Goal: Task Accomplishment & Management: Use online tool/utility

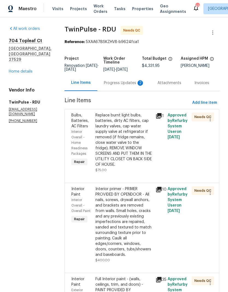
click at [122, 86] on div "Progress Updates 2" at bounding box center [124, 82] width 41 height 5
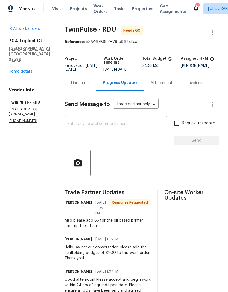
click at [28, 70] on link "Home details" at bounding box center [21, 72] width 24 height 4
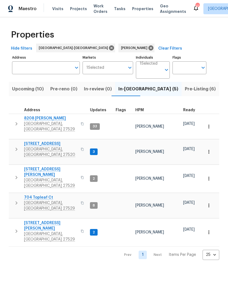
click at [30, 63] on input "Address" at bounding box center [42, 67] width 60 height 13
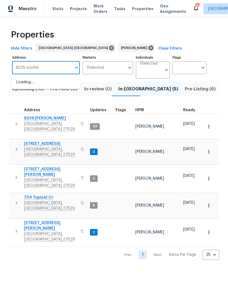
type input "4025 [PERSON_NAME]"
click at [34, 87] on li "[STREET_ADDRESS][PERSON_NAME][PERSON_NAME]" at bounding box center [46, 85] width 68 height 15
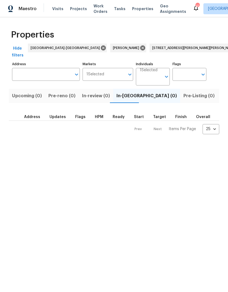
type input "[STREET_ADDRESS][PERSON_NAME][PERSON_NAME]"
click at [221, 92] on span "Listed (1)" at bounding box center [231, 96] width 20 height 8
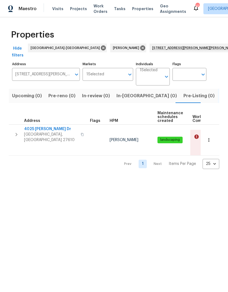
click at [45, 132] on span "[GEOGRAPHIC_DATA], [GEOGRAPHIC_DATA] 27610" at bounding box center [50, 137] width 53 height 11
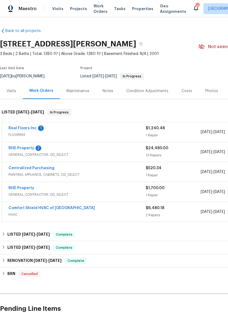
click at [25, 125] on div "Real Floors Inc 1 FLOORING $1,240.48 1 Repair [DATE] - [DATE] Needs QC" at bounding box center [154, 132] width 305 height 20
click at [13, 129] on link "Real Floors Inc" at bounding box center [22, 128] width 28 height 4
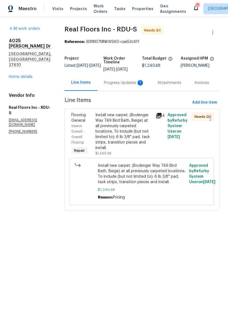
click at [127, 84] on div "Progress Updates 1" at bounding box center [124, 82] width 41 height 5
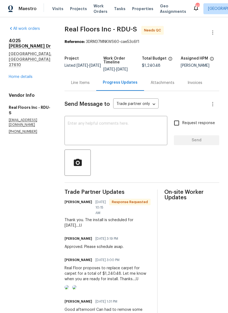
click at [86, 85] on div "Line Items" at bounding box center [80, 82] width 19 height 5
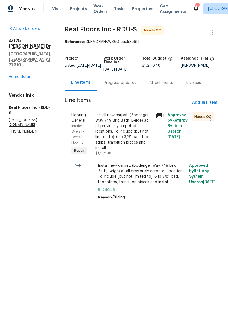
click at [149, 142] on div "Install new carpet. (Bodenger Way 749 Bird Bath, Beige) at all previously carpe…" at bounding box center [124, 131] width 57 height 38
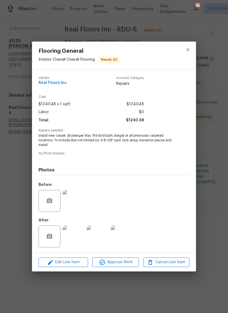
click at [81, 241] on img at bounding box center [74, 237] width 22 height 22
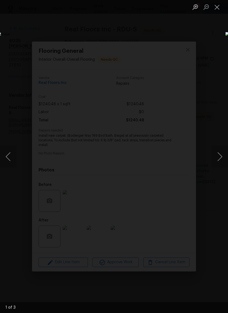
click at [221, 162] on button "Next image" at bounding box center [220, 157] width 16 height 22
click at [220, 158] on button "Next image" at bounding box center [220, 157] width 16 height 22
click at [225, 160] on button "Next image" at bounding box center [220, 157] width 16 height 22
click at [216, 6] on button "Close lightbox" at bounding box center [217, 7] width 11 height 10
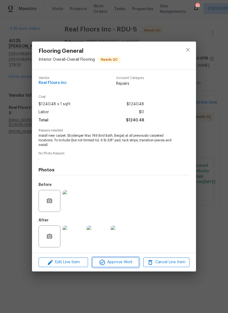
click at [126, 265] on span "Approve Work" at bounding box center [115, 262] width 43 height 7
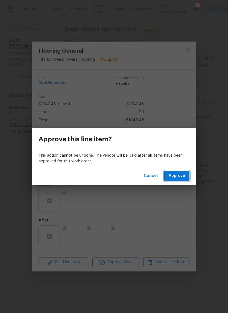
click at [187, 175] on button "Approve" at bounding box center [176, 176] width 25 height 10
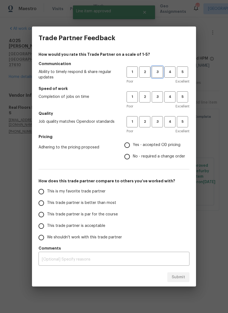
click at [160, 70] on span "3" at bounding box center [157, 72] width 10 height 6
click at [161, 94] on span "3" at bounding box center [157, 97] width 10 height 6
click at [162, 122] on span "3" at bounding box center [157, 122] width 10 height 6
click at [160, 143] on span "Yes - accepted OD pricing" at bounding box center [157, 145] width 48 height 6
click at [133, 143] on input "Yes - accepted OD pricing" at bounding box center [127, 145] width 11 height 11
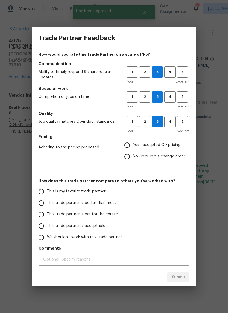
radio input "true"
click at [44, 203] on input "This trade partner is better than most" at bounding box center [41, 203] width 11 height 11
click at [183, 280] on span "Submit" at bounding box center [178, 277] width 13 height 7
radio input "true"
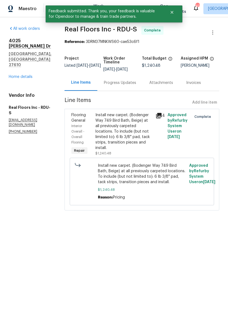
click at [28, 75] on link "Home details" at bounding box center [21, 77] width 24 height 4
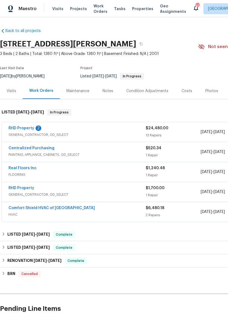
click at [21, 129] on link "RHD Property" at bounding box center [21, 128] width 26 height 4
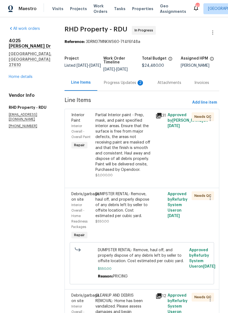
click at [22, 75] on link "Home details" at bounding box center [21, 77] width 24 height 4
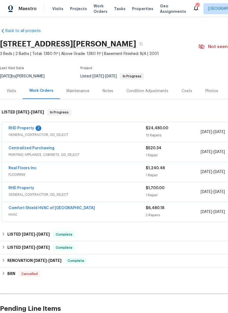
click at [30, 127] on link "RHD Property" at bounding box center [21, 128] width 26 height 4
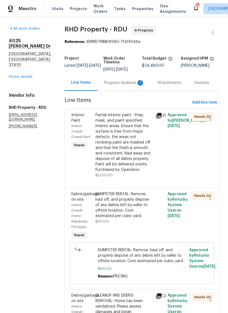
click at [122, 85] on div "Progress Updates 2" at bounding box center [124, 82] width 41 height 5
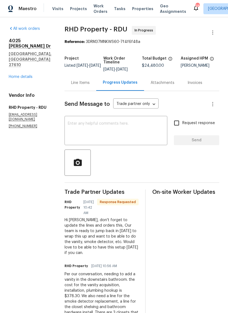
click at [86, 86] on div "Line Items" at bounding box center [80, 82] width 19 height 5
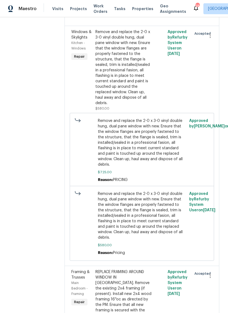
scroll to position [879, 0]
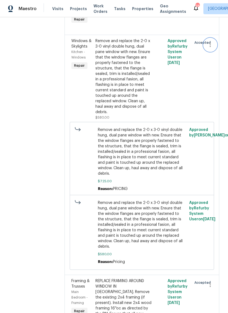
click at [211, 48] on icon "button" at bounding box center [210, 45] width 7 height 7
click at [215, 89] on li "Cancel" at bounding box center [213, 85] width 21 height 9
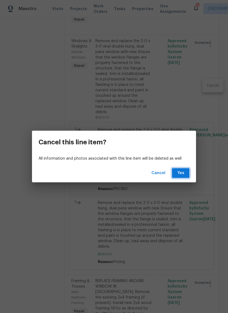
click at [186, 175] on button "Yes" at bounding box center [181, 173] width 18 height 10
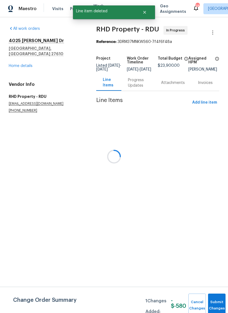
scroll to position [0, 0]
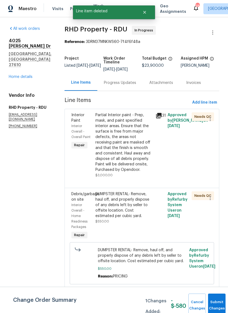
click at [15, 75] on link "Home details" at bounding box center [21, 77] width 24 height 4
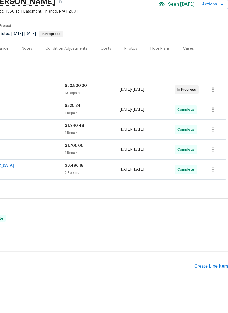
scroll to position [21, 81]
click at [221, 286] on div "Create Line Item" at bounding box center [212, 288] width 34 height 5
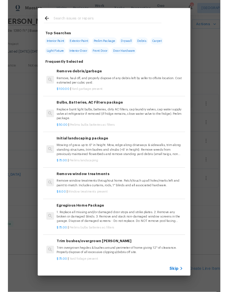
scroll to position [0, 0]
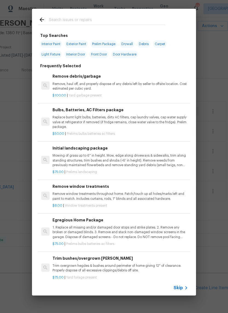
click at [139, 21] on input "text" at bounding box center [107, 20] width 116 height 8
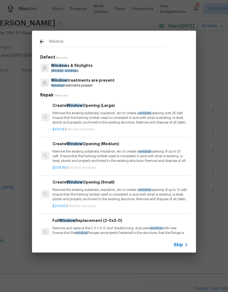
type input "Window"
click at [125, 67] on div "Window s & Skylights Window window s" at bounding box center [114, 67] width 151 height 15
click at [68, 224] on div "Full Window Replacement (2-0x3-0) Remove and replace the 2-0 x 3-0 vinyl double…" at bounding box center [121, 228] width 136 height 22
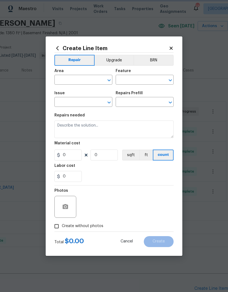
type input "Windows & Skylights"
type textarea "Remove and replace the 2-0 x 3-0 vinyl double hung, dual pane window with new. …"
type input "1"
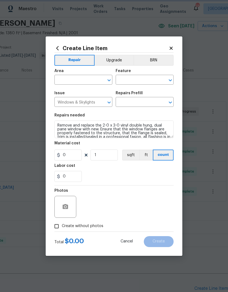
type input "Full Window Replacement (2-0x3-0) $425.00"
type input "425"
click at [92, 77] on input "text" at bounding box center [75, 80] width 43 height 8
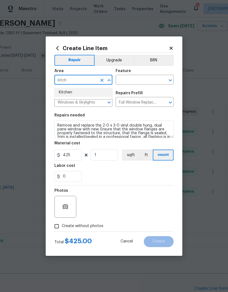
click at [92, 96] on li "Kitchen" at bounding box center [83, 92] width 58 height 9
type input "Kitchen"
click at [153, 80] on input "text" at bounding box center [137, 80] width 43 height 8
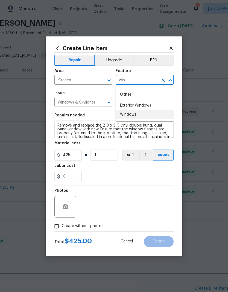
click at [154, 115] on li "Windows" at bounding box center [145, 114] width 58 height 9
type input "Windows"
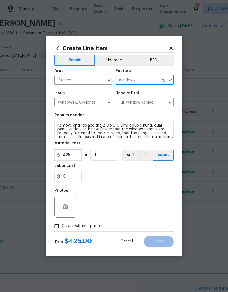
click at [73, 155] on input "425" at bounding box center [67, 154] width 27 height 11
type input "580"
click at [125, 173] on div "0" at bounding box center [113, 176] width 119 height 11
click at [91, 227] on span "Create without photos" at bounding box center [83, 226] width 42 height 6
click at [62, 227] on input "Create without photos" at bounding box center [56, 226] width 10 height 10
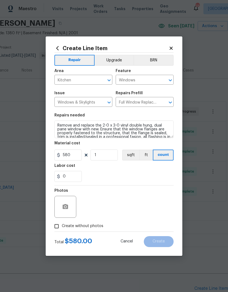
checkbox input "true"
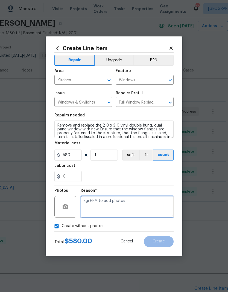
click at [126, 207] on textarea at bounding box center [127, 207] width 93 height 22
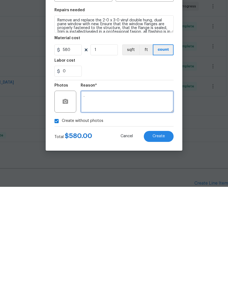
type textarea "."
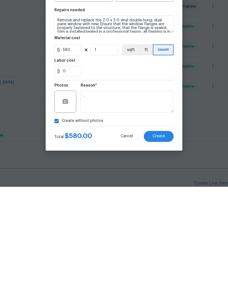
click at [167, 236] on button "Create" at bounding box center [159, 241] width 30 height 11
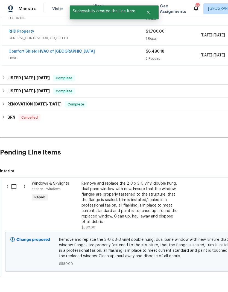
scroll to position [157, 0]
click at [11, 181] on input "checkbox" at bounding box center [16, 186] width 16 height 11
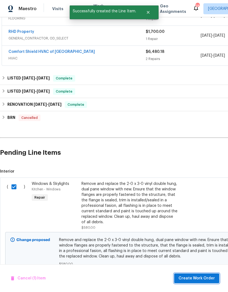
click at [210, 279] on span "Create Work Order" at bounding box center [197, 278] width 36 height 7
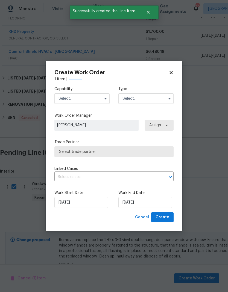
checkbox input "false"
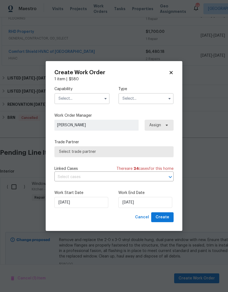
click at [89, 94] on input "text" at bounding box center [81, 98] width 55 height 11
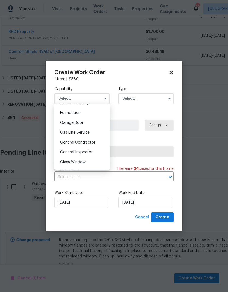
scroll to position [232, 0]
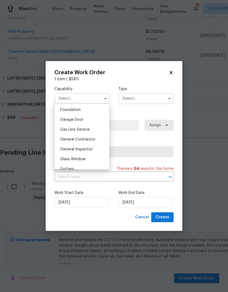
click at [99, 140] on div "General Contractor" at bounding box center [82, 139] width 53 height 10
type input "General Contractor"
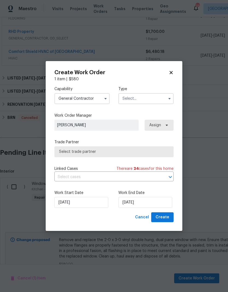
click at [162, 98] on input "text" at bounding box center [145, 98] width 55 height 11
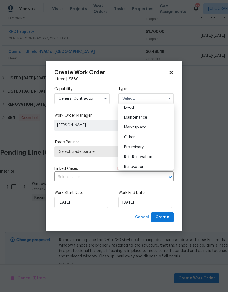
scroll to position [59, 0]
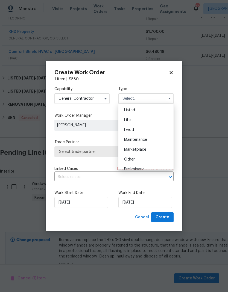
click at [160, 111] on div "Listed" at bounding box center [146, 110] width 53 height 10
type input "Listed"
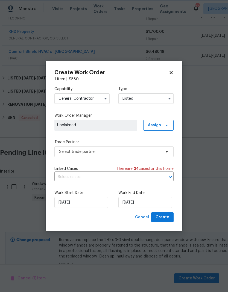
scroll to position [0, 0]
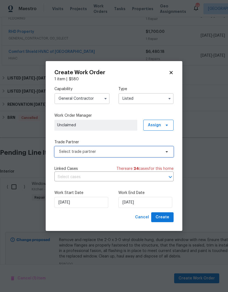
click at [156, 150] on span "Select trade partner" at bounding box center [110, 151] width 102 height 5
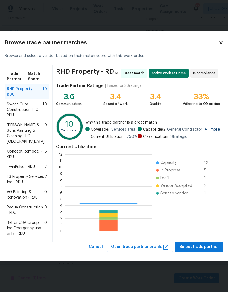
scroll to position [77, 87]
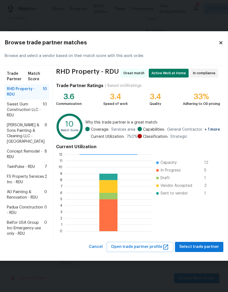
click at [22, 86] on span "RHD Property - RDU" at bounding box center [25, 91] width 36 height 11
click at [208, 250] on span "Select trade partner" at bounding box center [200, 246] width 40 height 7
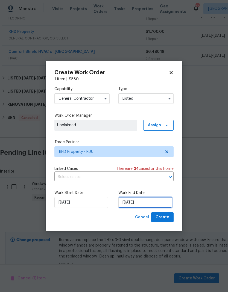
click at [152, 203] on input "8/27/2025" at bounding box center [145, 202] width 54 height 11
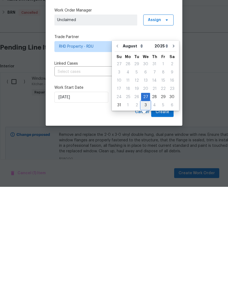
click at [148, 206] on div "3" at bounding box center [145, 210] width 9 height 8
type input "9/3/2025"
select select "8"
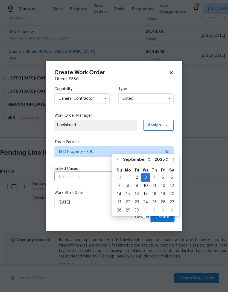
click at [167, 222] on button "Create" at bounding box center [162, 217] width 22 height 10
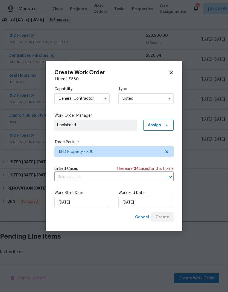
scroll to position [70, 0]
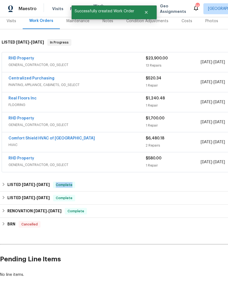
click at [168, 272] on div "No line items." at bounding box center [154, 274] width 309 height 5
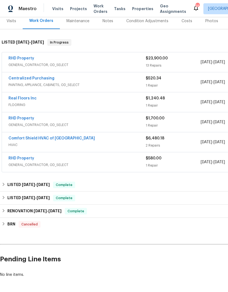
click at [28, 156] on link "RHD Property" at bounding box center [21, 158] width 26 height 4
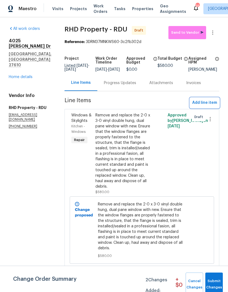
click at [210, 106] on span "Add line item" at bounding box center [204, 102] width 25 height 7
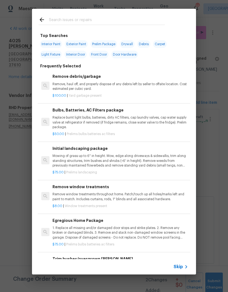
click at [135, 21] on input "text" at bounding box center [107, 20] width 116 height 8
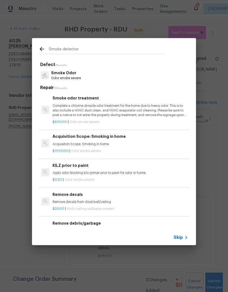
type input "Smoke detector"
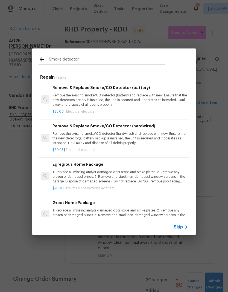
click at [157, 142] on p "Remove the existing smoke/CO detector (hardwired) and replace with new. Ensure …" at bounding box center [121, 138] width 136 height 14
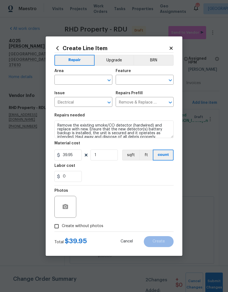
click at [67, 78] on input "text" at bounding box center [75, 80] width 43 height 8
click at [96, 103] on li "Interior Overall" at bounding box center [83, 101] width 58 height 9
type input "Interior Overall"
click at [149, 78] on input "text" at bounding box center [137, 80] width 43 height 8
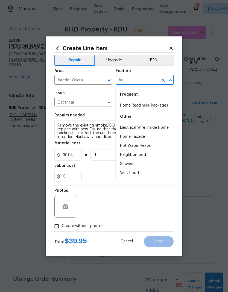
type input "h"
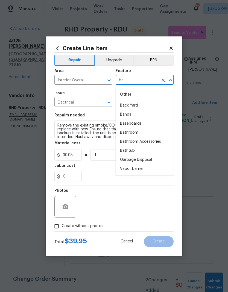
type input "b"
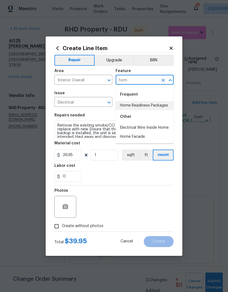
click at [162, 108] on li "Home Readiness Packages" at bounding box center [145, 105] width 58 height 9
type input "Home Readiness Packages"
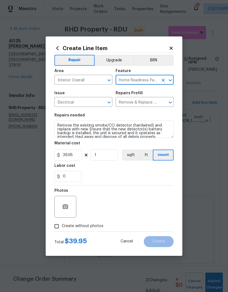
click at [143, 173] on div "0" at bounding box center [113, 176] width 119 height 11
click at [145, 202] on div "Photos" at bounding box center [113, 203] width 119 height 36
click at [102, 225] on span "Create without photos" at bounding box center [83, 226] width 42 height 6
click at [62, 225] on input "Create without photos" at bounding box center [56, 226] width 10 height 10
checkbox input "true"
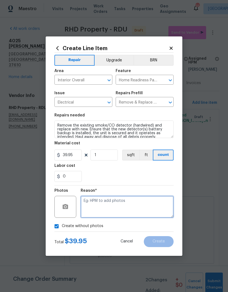
click at [137, 200] on textarea at bounding box center [127, 207] width 93 height 22
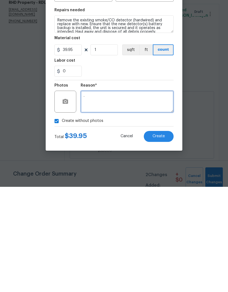
type textarea "."
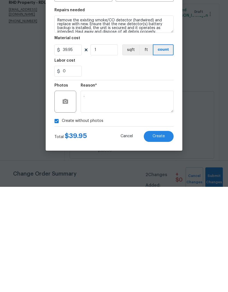
click at [169, 236] on button "Create" at bounding box center [159, 241] width 30 height 11
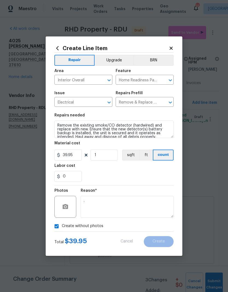
scroll to position [0, 0]
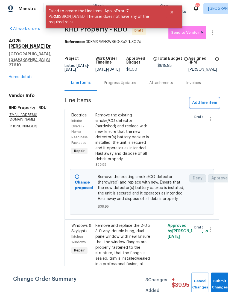
click at [212, 106] on span "Add line item" at bounding box center [204, 102] width 25 height 7
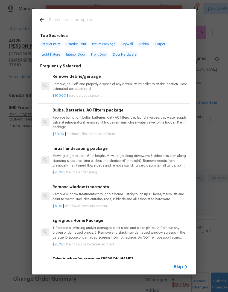
click at [115, 22] on input "text" at bounding box center [107, 20] width 116 height 8
type input "Vanity"
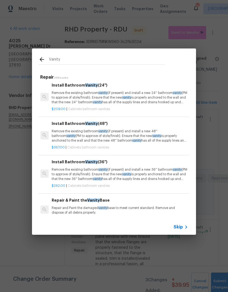
scroll to position [48, 0]
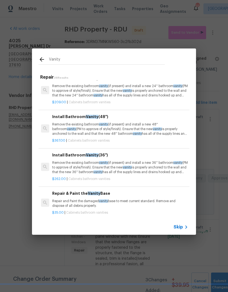
click at [159, 163] on p "Remove the existing bathroom vanity (if present) and install a new 36'' bathroo…" at bounding box center [120, 167] width 136 height 14
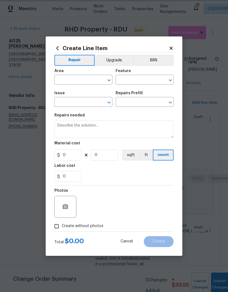
type input "Cabinets"
type input "Bathroom Cabinets"
type input "Install Bathroom Vanity (36'') $262.00"
type textarea "Remove the existing bathroom vanity (if present) and install a new 36'' bathroo…"
type input "262"
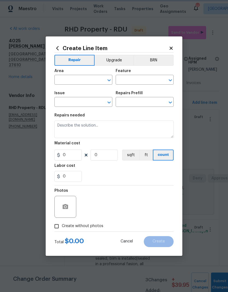
type input "1"
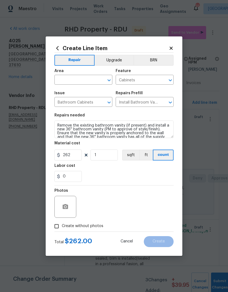
click at [88, 79] on input "text" at bounding box center [75, 80] width 43 height 8
click at [86, 92] on li "Bathroom" at bounding box center [83, 92] width 58 height 9
type input "Bathroom"
click at [76, 153] on input "262" at bounding box center [67, 154] width 27 height 11
click at [141, 172] on div "0" at bounding box center [113, 176] width 119 height 11
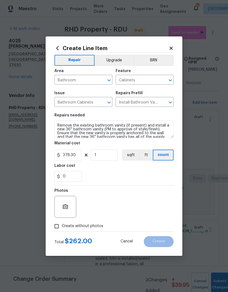
type input "378.3"
click at [96, 226] on span "Create without photos" at bounding box center [83, 226] width 42 height 6
click at [62, 226] on input "Create without photos" at bounding box center [56, 226] width 10 height 10
checkbox input "true"
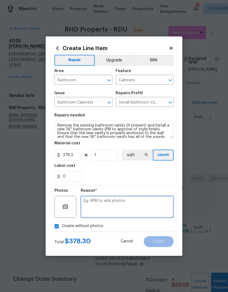
click at [148, 197] on textarea at bounding box center [127, 207] width 93 height 22
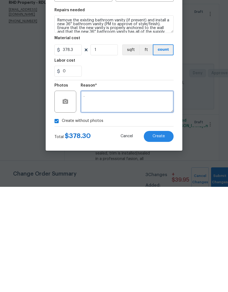
type textarea "."
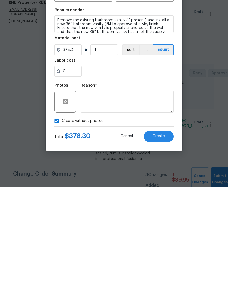
click at [167, 236] on button "Create" at bounding box center [159, 241] width 30 height 11
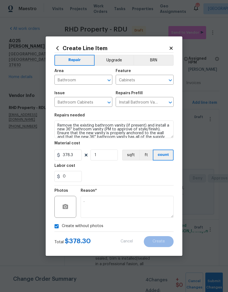
scroll to position [0, 0]
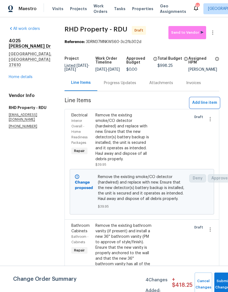
click at [215, 106] on span "Add line item" at bounding box center [204, 102] width 25 height 7
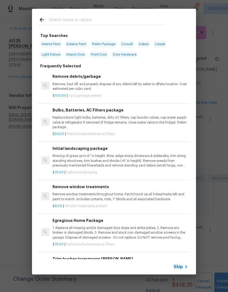
click at [137, 21] on input "text" at bounding box center [107, 20] width 116 height 8
click at [110, 45] on span "Prelim Package" at bounding box center [104, 44] width 27 height 8
type input "Prelim Package"
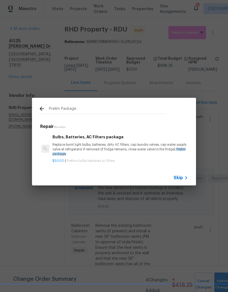
click at [44, 108] on icon at bounding box center [42, 108] width 4 height 4
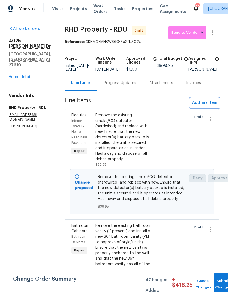
click at [214, 106] on span "Add line item" at bounding box center [204, 102] width 25 height 7
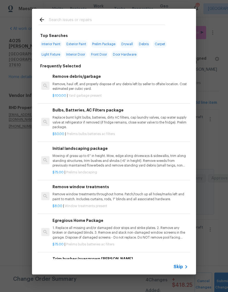
click at [124, 19] on input "text" at bounding box center [107, 20] width 116 height 8
type input "Shelving"
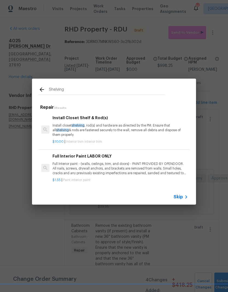
click at [144, 133] on p "Install closet shelving , rod(s) and hardware as directed by the PM. Ensure tha…" at bounding box center [121, 130] width 136 height 14
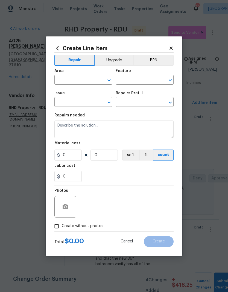
type input "Interior Trim"
type input "Install Closet Shelf & Rod(s) $10.00"
type textarea "Install closet shelving, rod(s) and hardware as directed by the PM. Ensure that…"
type input "10"
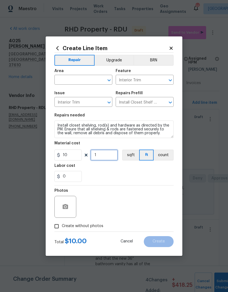
click at [108, 158] on input "1" at bounding box center [104, 154] width 27 height 11
type input "6"
click at [101, 172] on div "0" at bounding box center [113, 176] width 119 height 11
click at [68, 177] on input "0" at bounding box center [67, 176] width 27 height 11
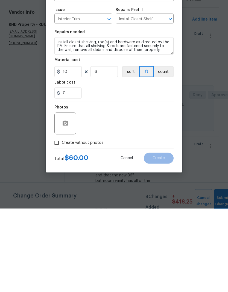
click at [58, 221] on input "Create without photos" at bounding box center [56, 226] width 10 height 10
checkbox input "true"
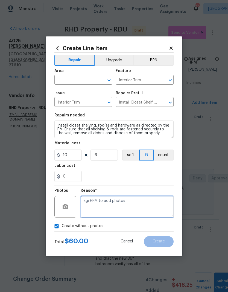
click at [141, 203] on textarea at bounding box center [127, 207] width 93 height 22
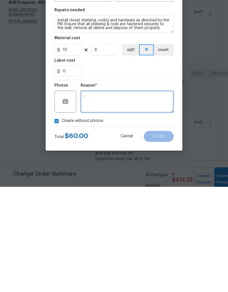
type textarea "."
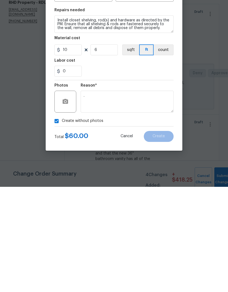
click at [165, 221] on div "Create without photos" at bounding box center [113, 226] width 119 height 10
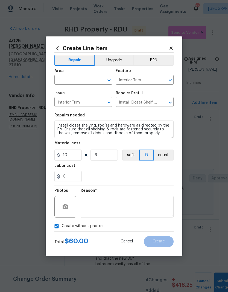
click at [127, 227] on div "Create without photos" at bounding box center [113, 226] width 119 height 10
click at [84, 80] on input "text" at bounding box center [75, 80] width 43 height 8
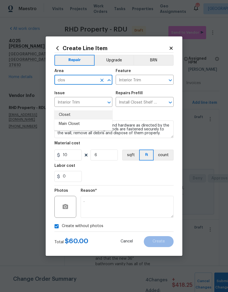
click at [64, 110] on li "Closet" at bounding box center [83, 114] width 58 height 9
type input "Closet"
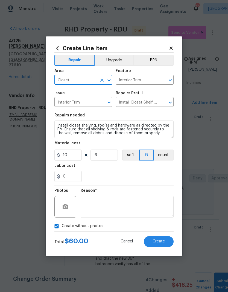
click at [134, 175] on div "0" at bounding box center [113, 176] width 119 height 11
click at [171, 238] on button "Create" at bounding box center [159, 241] width 30 height 11
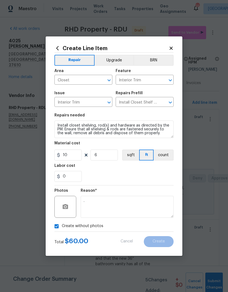
scroll to position [0, 0]
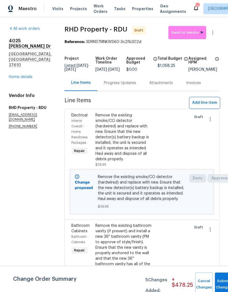
click at [208, 106] on span "Add line item" at bounding box center [204, 102] width 25 height 7
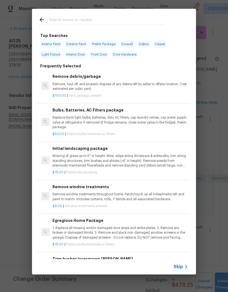
click at [114, 18] on input "text" at bounding box center [107, 20] width 116 height 8
type input "Bathroom"
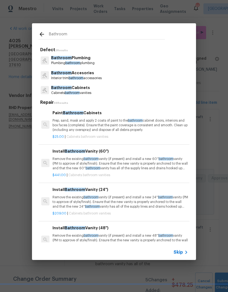
click at [102, 76] on p "Interior trim bathroom accessories" at bounding box center [76, 78] width 51 height 5
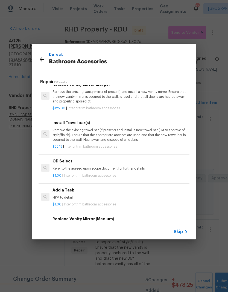
scroll to position [185, 0]
click at [164, 134] on p "Remove the existing towel bar (if present) and install a new towel bar (PM to a…" at bounding box center [121, 135] width 136 height 14
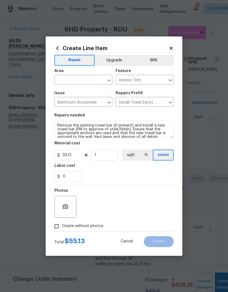
click at [68, 80] on input "text" at bounding box center [75, 80] width 43 height 8
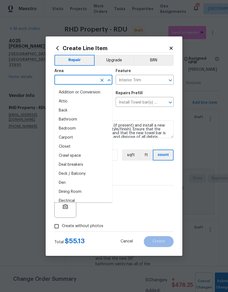
click at [56, 45] on icon at bounding box center [57, 48] width 6 height 6
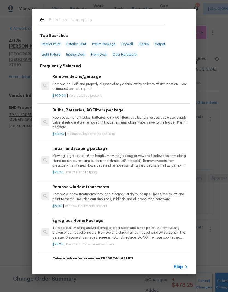
click at [57, 15] on div at bounding box center [102, 20] width 140 height 22
click at [100, 21] on input "text" at bounding box center [107, 20] width 116 height 8
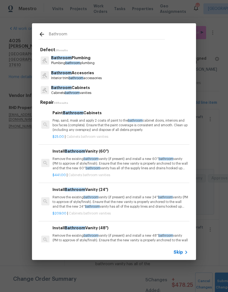
type input "Bathroom"
click at [113, 74] on div "Bathroom Accesories Interior trim bathroom accessories" at bounding box center [114, 75] width 151 height 15
click at [102, 77] on p "Interior trim bathroom accessories" at bounding box center [76, 78] width 51 height 5
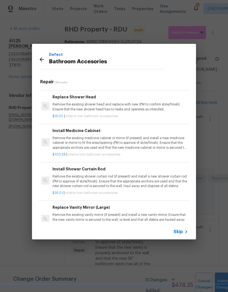
scroll to position [49, 0]
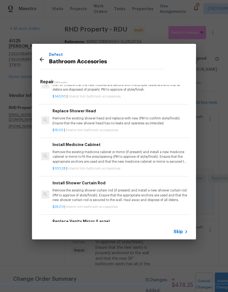
click at [198, 113] on div "Defect Bathroom Accesories Repair 13 Results Install New Bathroom Exhaust Fan R…" at bounding box center [114, 141] width 228 height 283
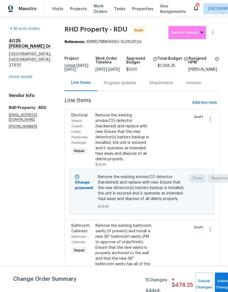
scroll to position [0, 0]
click at [209, 105] on span "Add line item" at bounding box center [204, 102] width 25 height 7
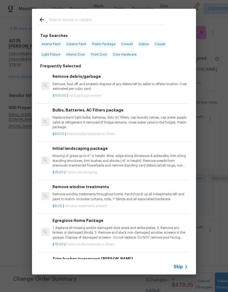
click at [126, 21] on input "text" at bounding box center [107, 20] width 116 height 8
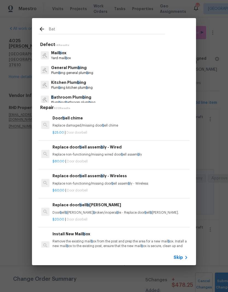
type input "Bath"
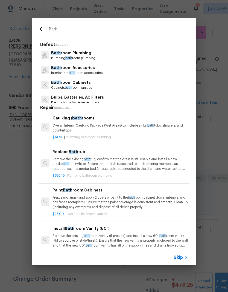
click at [65, 68] on p "Bath room Accesories" at bounding box center [76, 68] width 51 height 6
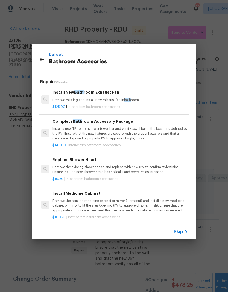
click at [67, 138] on p "Install a new TP holder, shower towel bar and vanity towel bar in the locations…" at bounding box center [121, 133] width 136 height 14
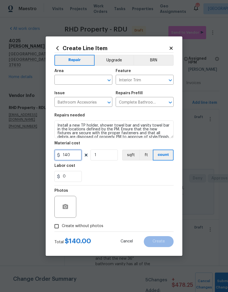
click at [68, 157] on input "140" at bounding box center [67, 154] width 27 height 11
type input "100"
click at [67, 77] on input "text" at bounding box center [75, 80] width 43 height 8
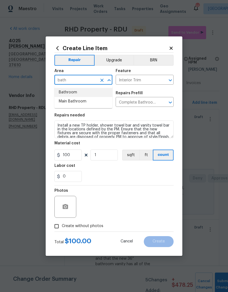
click at [68, 92] on li "Bathroom" at bounding box center [83, 92] width 58 height 9
type input "Bathroom"
click at [123, 177] on div "0" at bounding box center [113, 176] width 119 height 11
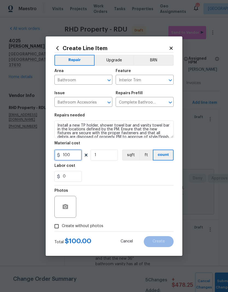
click at [74, 155] on input "100" at bounding box center [67, 154] width 27 height 11
type input "80"
click at [131, 171] on div "0" at bounding box center [113, 176] width 119 height 11
click at [61, 227] on input "Create without photos" at bounding box center [56, 226] width 10 height 10
checkbox input "true"
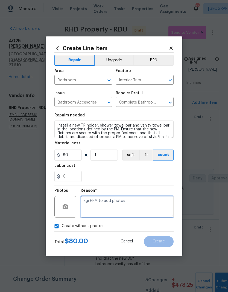
click at [144, 209] on textarea at bounding box center [127, 207] width 93 height 22
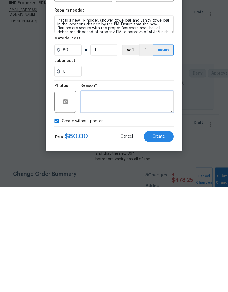
type textarea "."
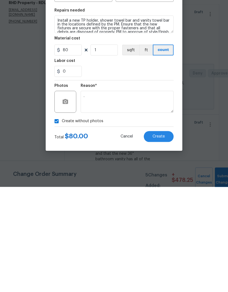
click at [138, 221] on div "Create without photos" at bounding box center [113, 226] width 119 height 10
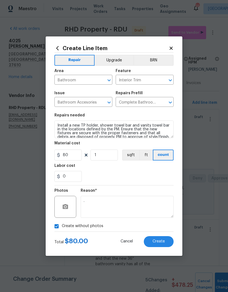
click at [161, 244] on button "Create" at bounding box center [159, 241] width 30 height 11
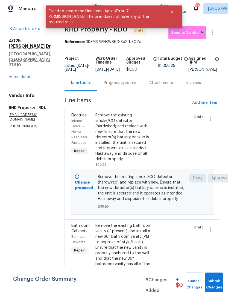
scroll to position [0, 0]
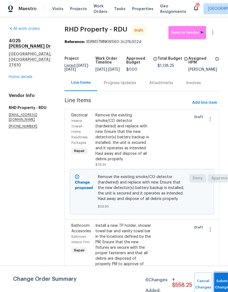
click at [224, 282] on button "Submit Changes" at bounding box center [223, 284] width 18 height 24
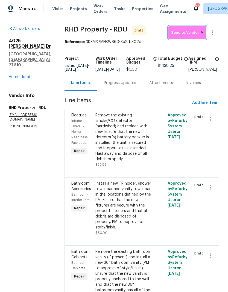
click at [192, 31] on span "Send to Vendor" at bounding box center [187, 33] width 32 height 6
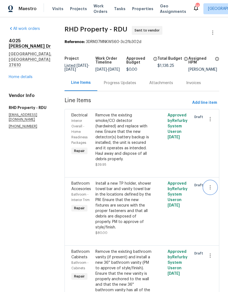
click at [206, 189] on button "button" at bounding box center [210, 187] width 13 height 13
click at [5, 181] on div at bounding box center [114, 146] width 228 height 292
